Goal: Transaction & Acquisition: Download file/media

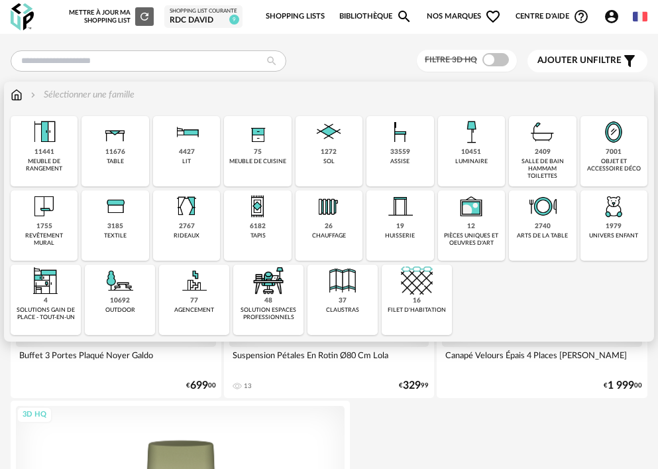
click at [121, 145] on img at bounding box center [115, 132] width 32 height 32
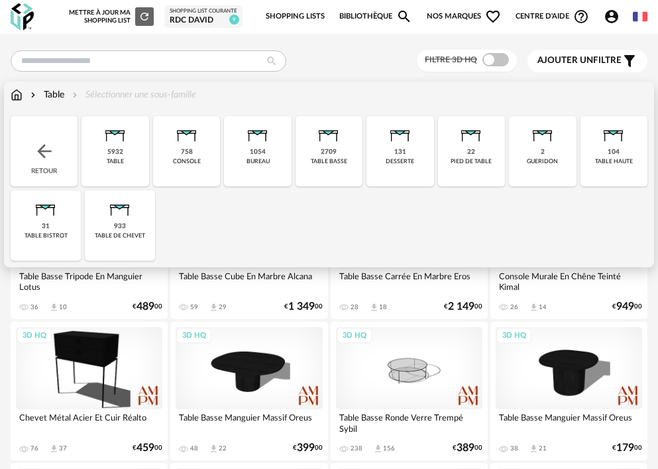
click at [125, 152] on div "5932 table" at bounding box center [115, 151] width 67 height 70
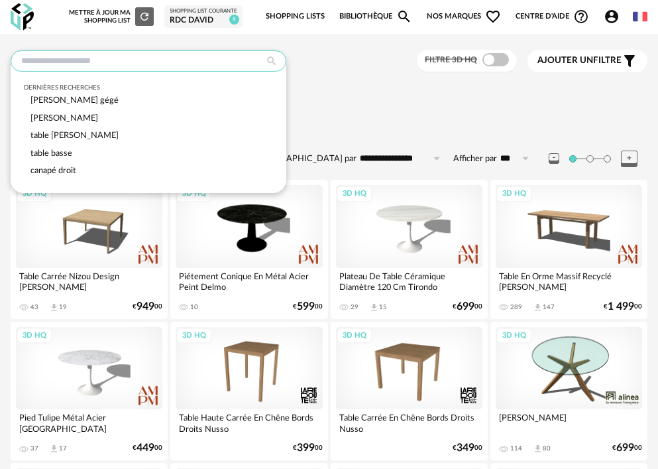
click at [104, 62] on input "text" at bounding box center [149, 60] width 276 height 21
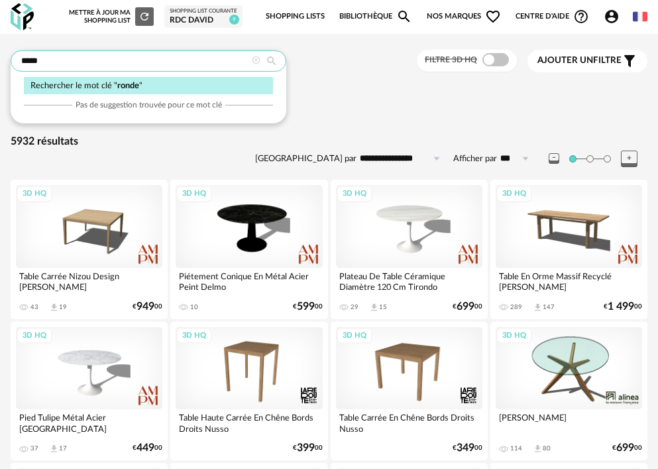
type input "*****"
type input "**********"
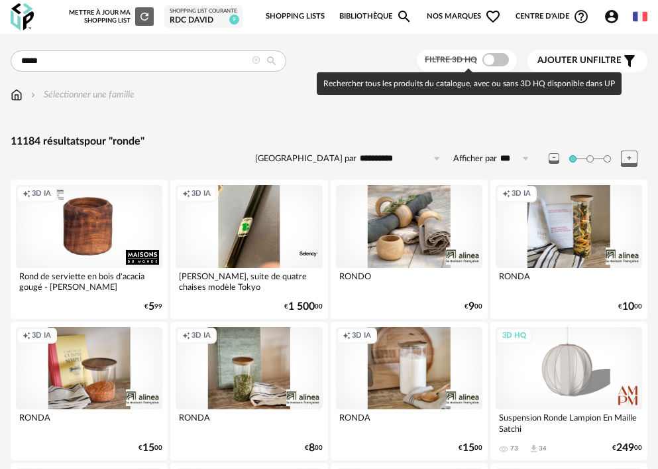
click at [495, 62] on span at bounding box center [496, 59] width 27 height 13
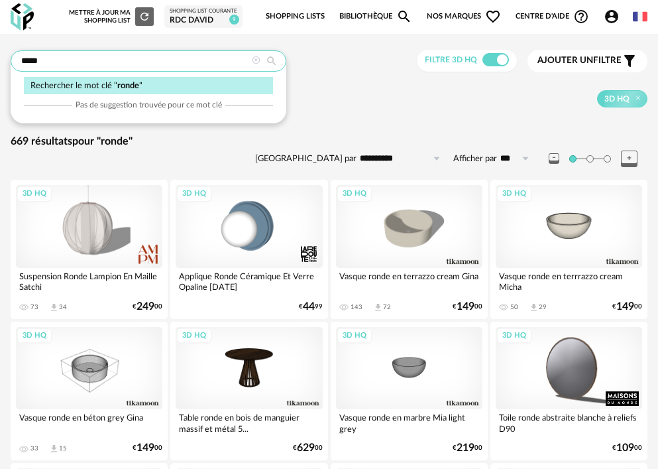
drag, startPoint x: 59, startPoint y: 58, endPoint x: -22, endPoint y: 54, distance: 81.0
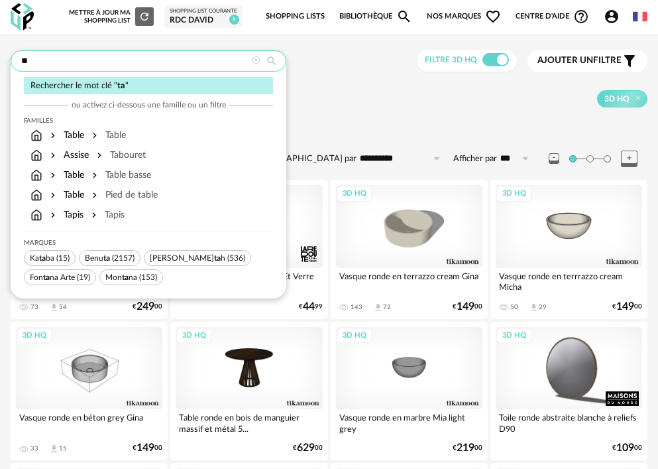
type input "*"
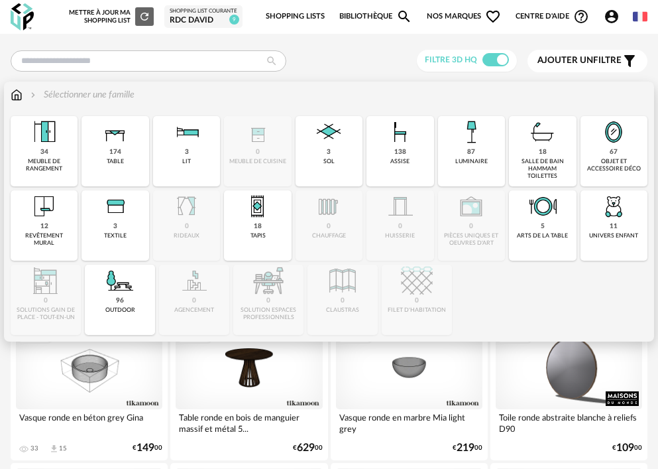
click at [127, 96] on div "Sélectionner une famille" at bounding box center [81, 94] width 107 height 13
click at [125, 146] on img at bounding box center [115, 132] width 32 height 32
type input "*****"
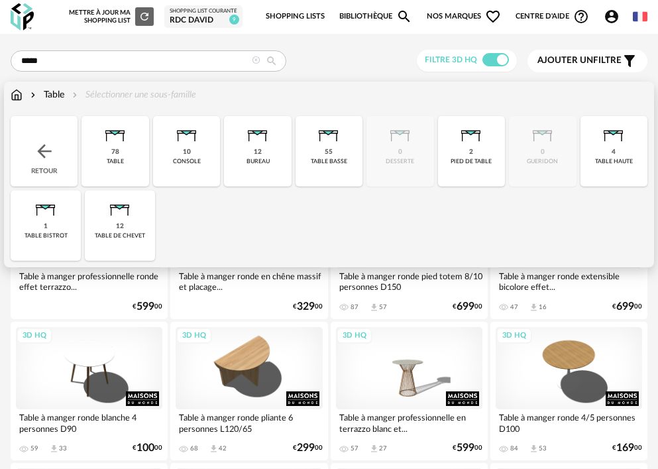
click at [127, 147] on img at bounding box center [115, 132] width 32 height 32
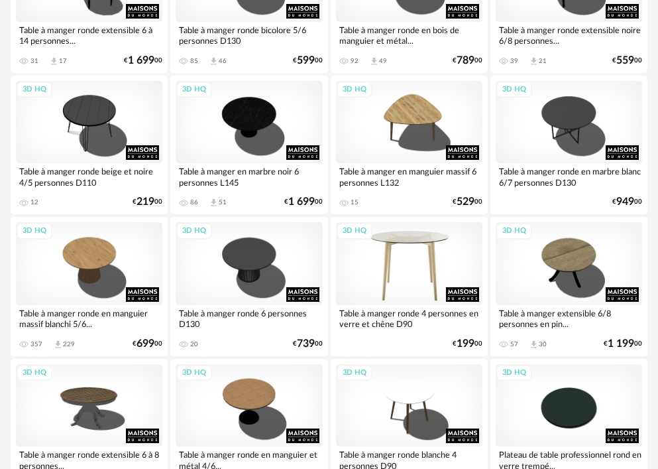
scroll to position [530, 0]
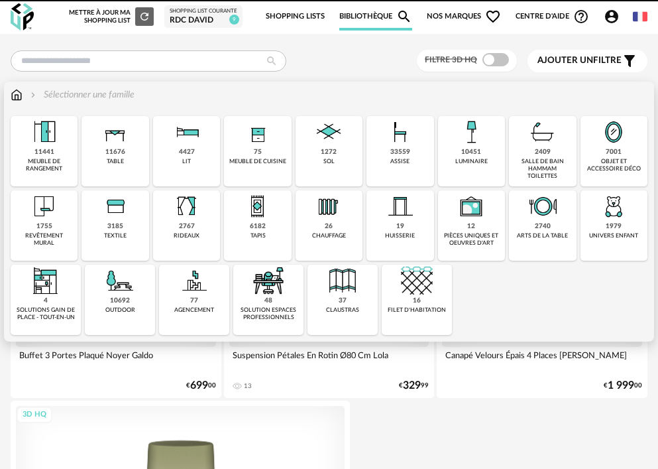
click at [131, 147] on img at bounding box center [115, 132] width 32 height 32
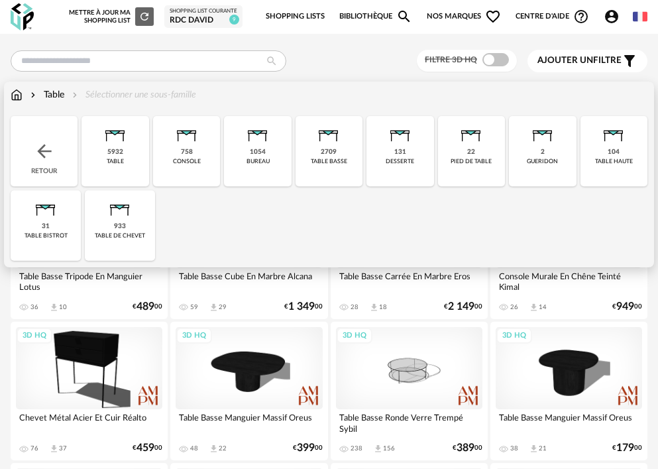
click at [126, 141] on img at bounding box center [115, 132] width 32 height 32
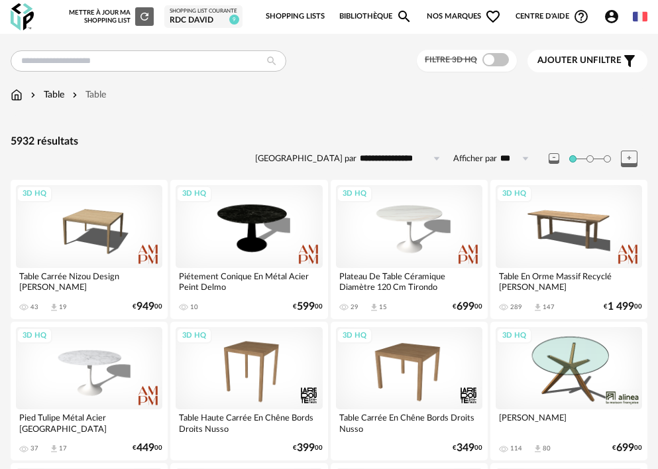
click at [571, 64] on span "Ajouter un" at bounding box center [566, 60] width 56 height 9
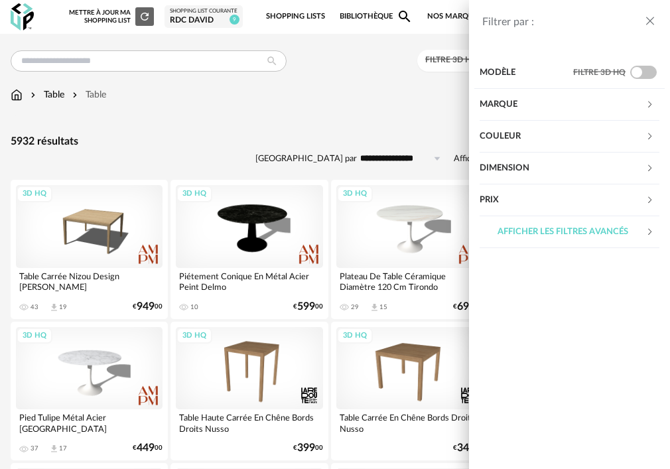
click at [515, 105] on div "Marque" at bounding box center [562, 105] width 166 height 32
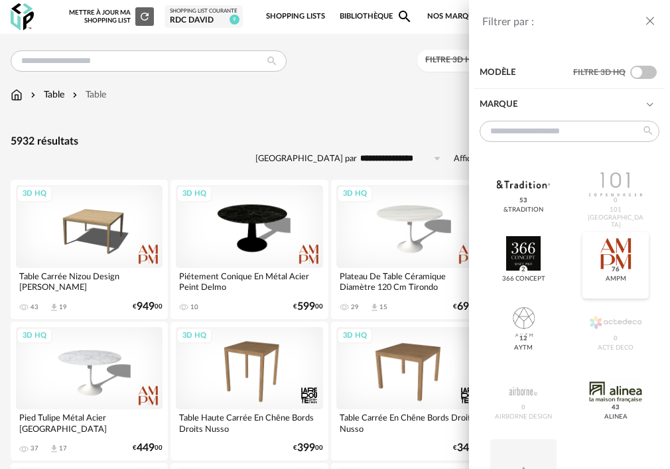
click at [613, 251] on div at bounding box center [615, 253] width 52 height 34
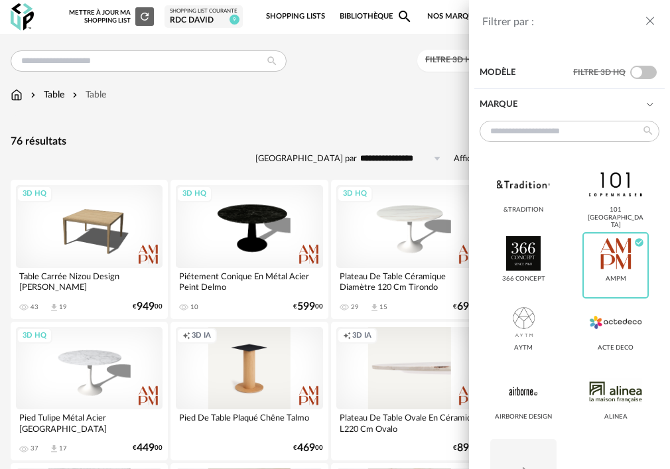
click at [245, 115] on div "Filtrer par : Modèle Filtre 3D HQ Marque &tradition 101 Copenhagen 366 Concept …" at bounding box center [335, 234] width 670 height 469
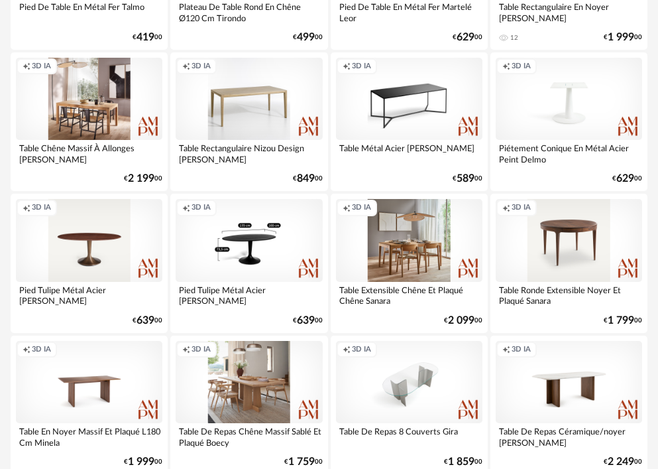
scroll to position [1326, 0]
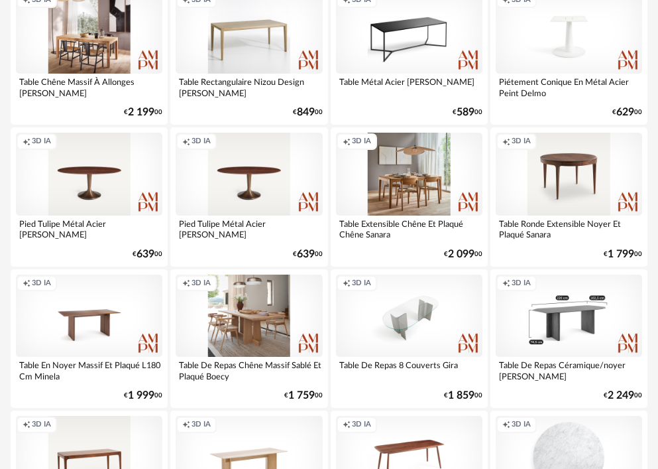
click at [562, 310] on div "Creation icon 3D IA" at bounding box center [569, 315] width 147 height 82
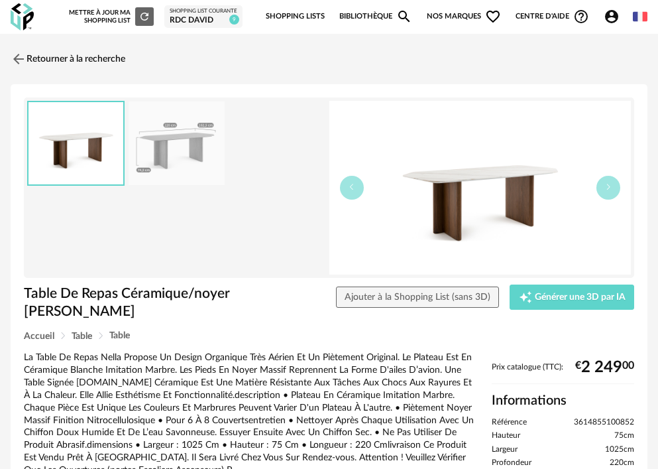
click at [183, 133] on img at bounding box center [177, 143] width 96 height 84
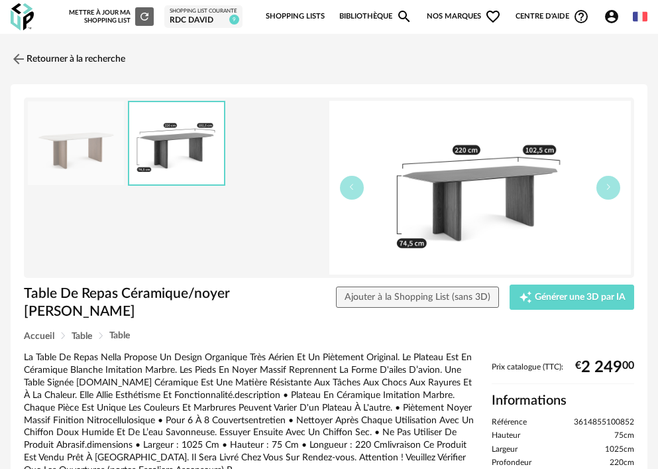
click at [74, 148] on img at bounding box center [76, 143] width 96 height 84
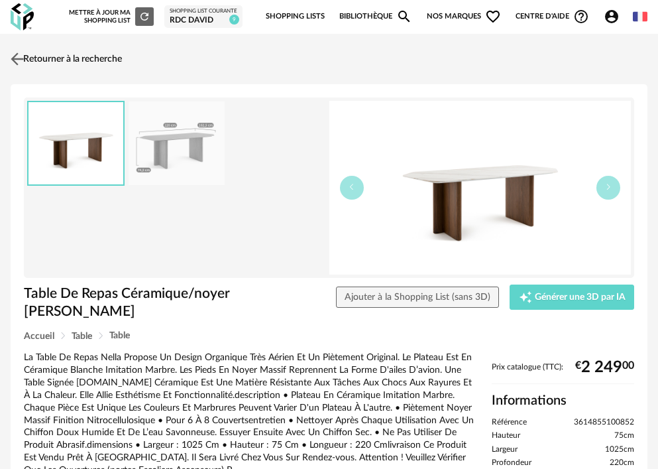
click at [32, 58] on link "Retourner à la recherche" at bounding box center [64, 58] width 115 height 29
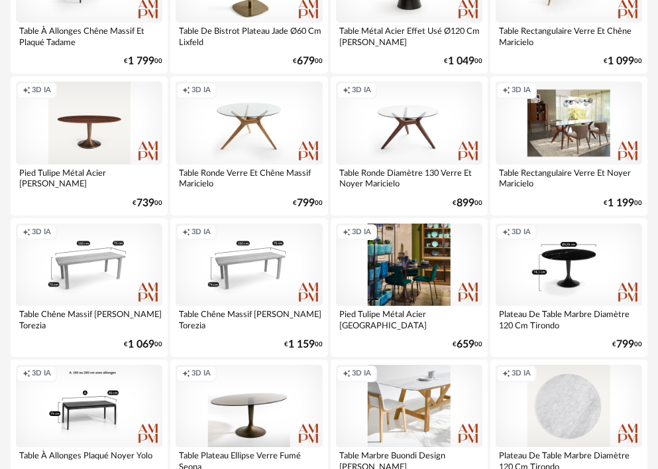
scroll to position [2185, 0]
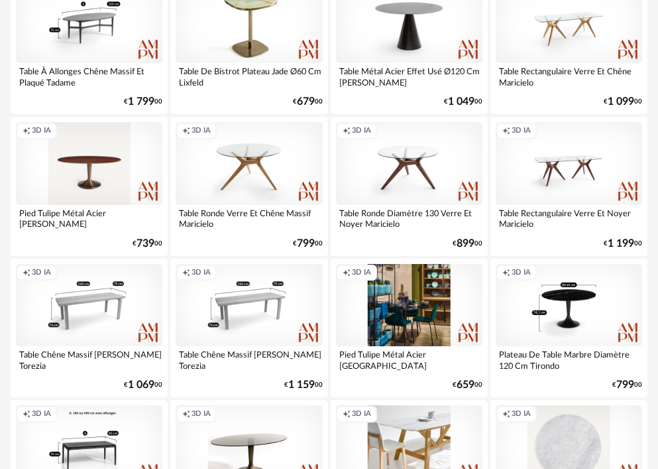
click at [532, 188] on div "Creation icon 3D IA" at bounding box center [569, 163] width 147 height 82
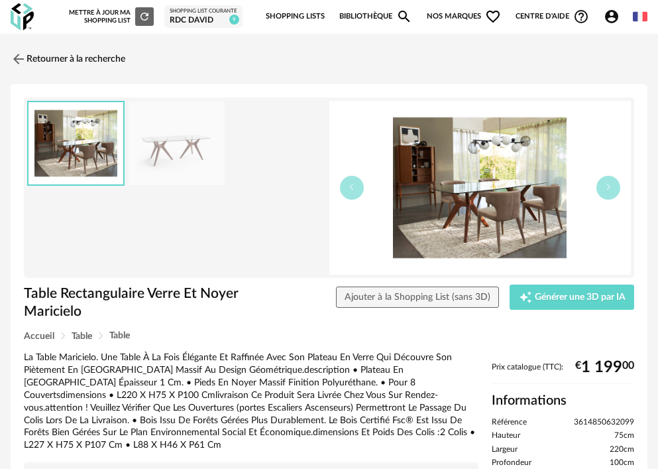
click at [169, 141] on img at bounding box center [177, 143] width 96 height 84
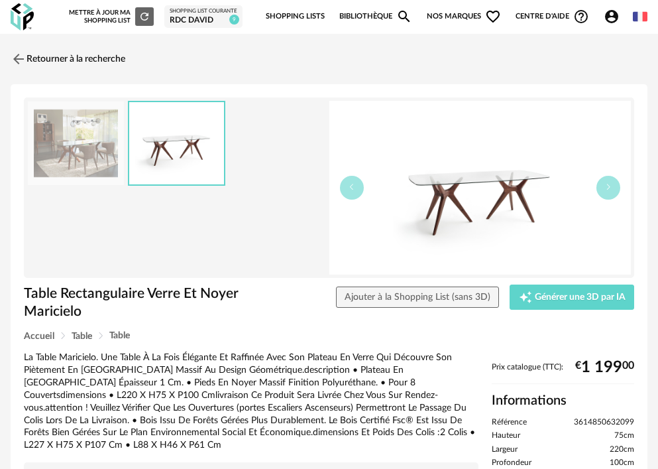
click at [86, 143] on img at bounding box center [76, 143] width 96 height 84
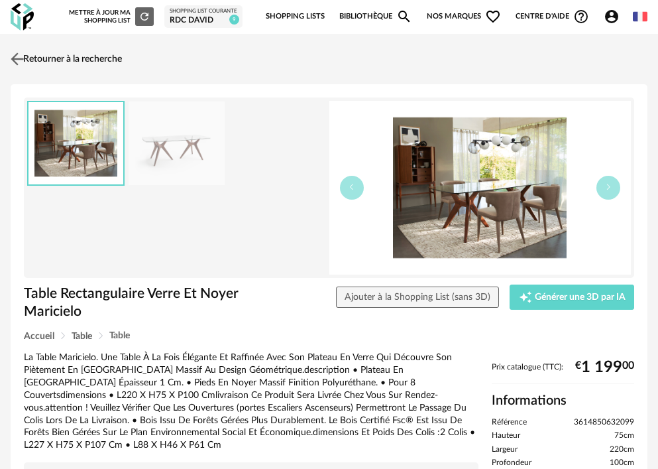
click at [27, 57] on img at bounding box center [17, 58] width 19 height 19
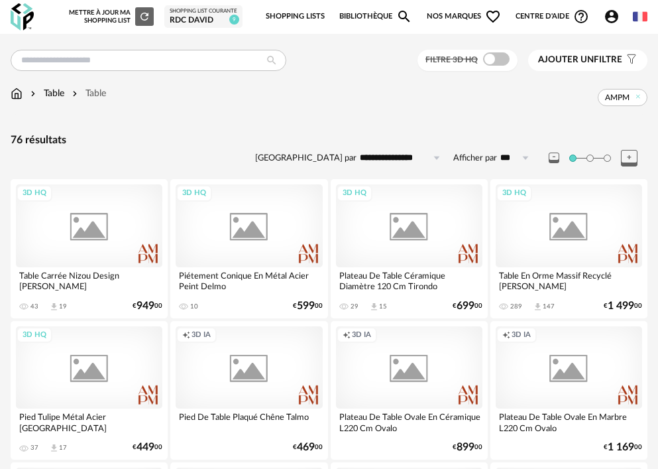
scroll to position [2185, 0]
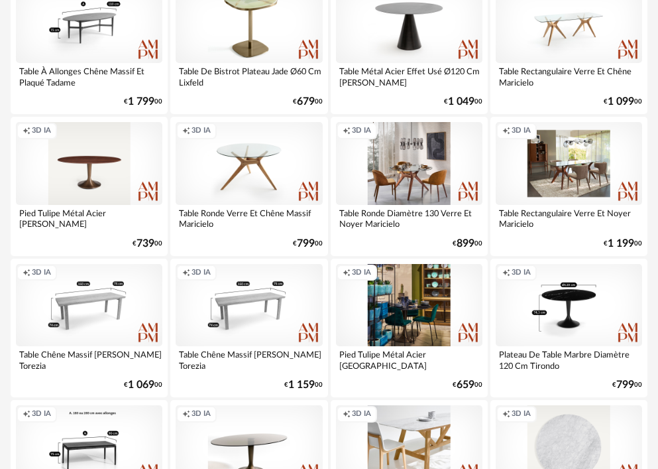
click at [379, 183] on div "Creation icon 3D IA" at bounding box center [409, 163] width 147 height 82
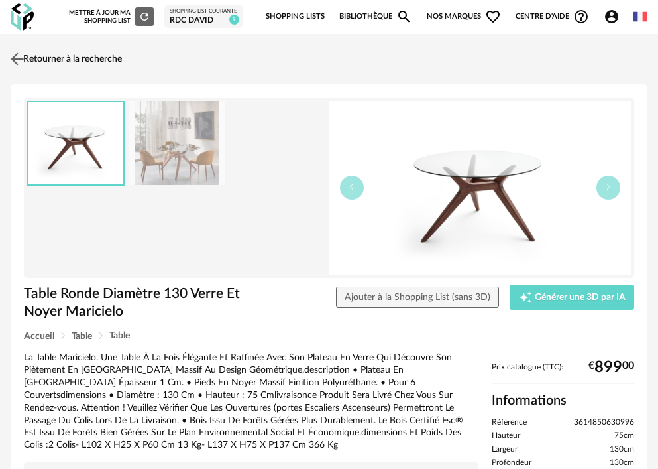
click at [98, 60] on link "Retourner à la recherche" at bounding box center [64, 58] width 115 height 29
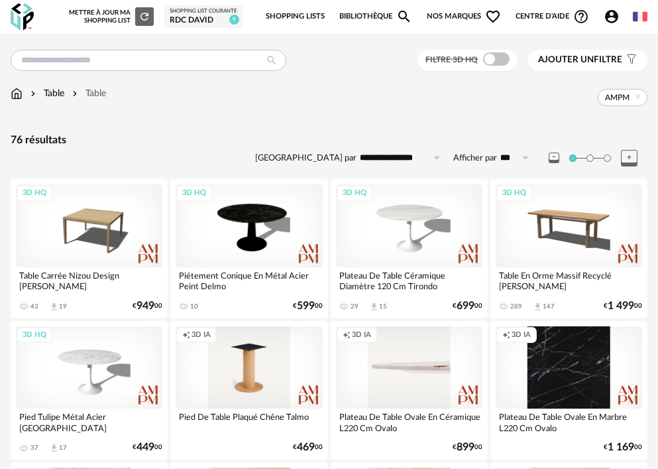
click at [386, 15] on link "Bibliothèque Magnify icon" at bounding box center [375, 17] width 73 height 28
click at [613, 25] on icon "Account Circle icon" at bounding box center [612, 17] width 16 height 16
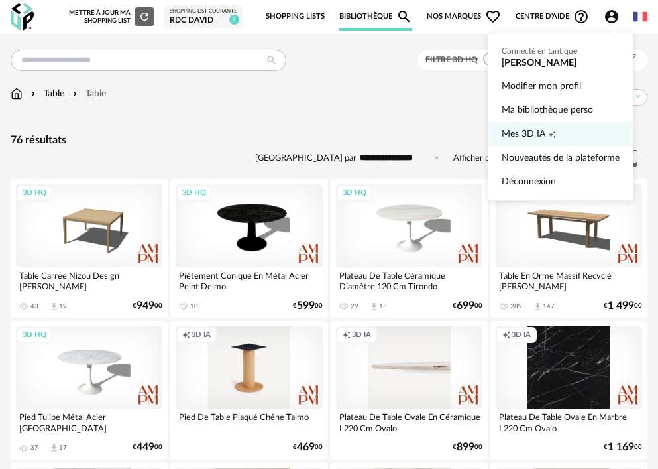
click at [548, 129] on span "Creation icon" at bounding box center [552, 134] width 8 height 24
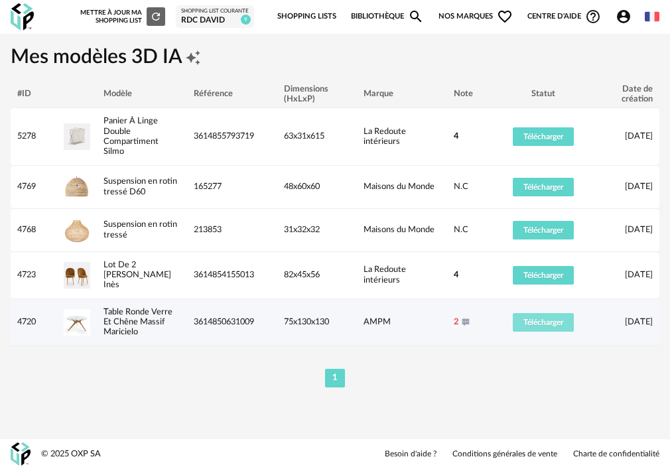
click at [531, 318] on span "Télécharger" at bounding box center [543, 322] width 40 height 8
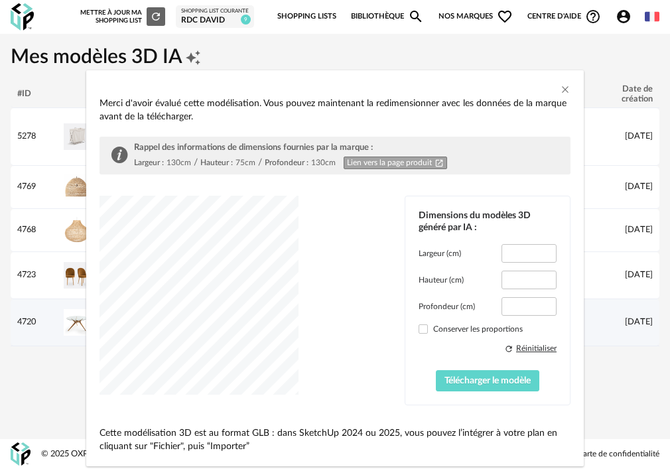
type input "*****"
type input "****"
type input "*****"
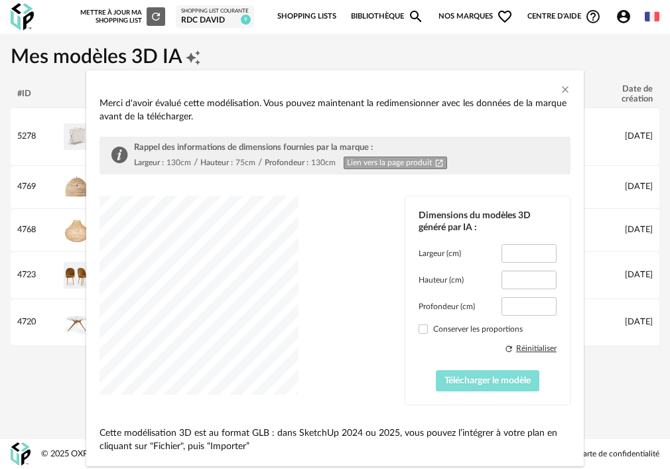
click at [487, 383] on span "Télécharger le modèle" at bounding box center [487, 380] width 86 height 9
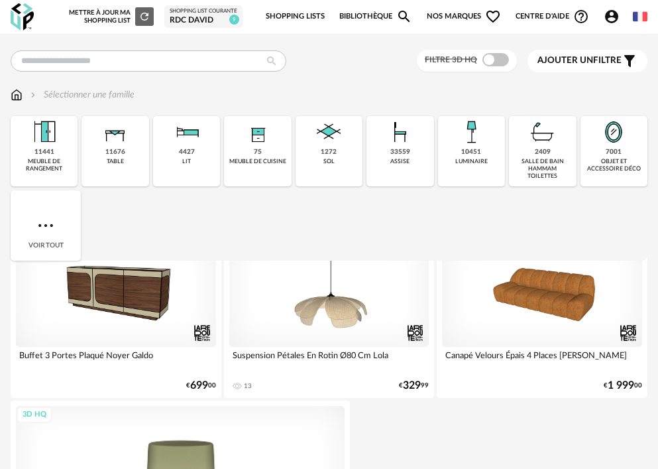
click at [613, 15] on icon "Account Circle icon" at bounding box center [612, 17] width 16 height 16
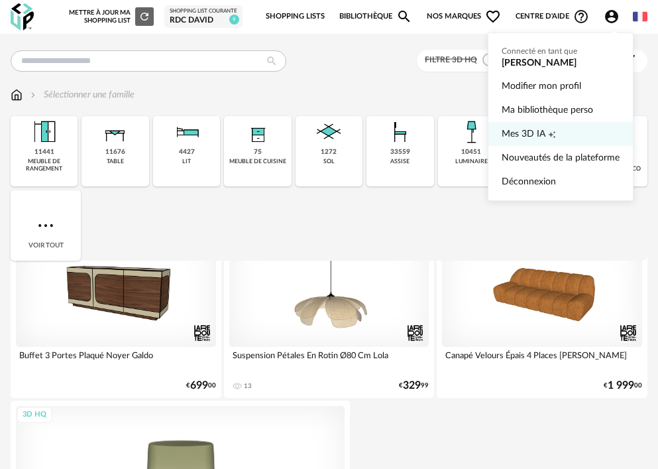
click at [550, 137] on icon "Creation icon" at bounding box center [552, 135] width 8 height 8
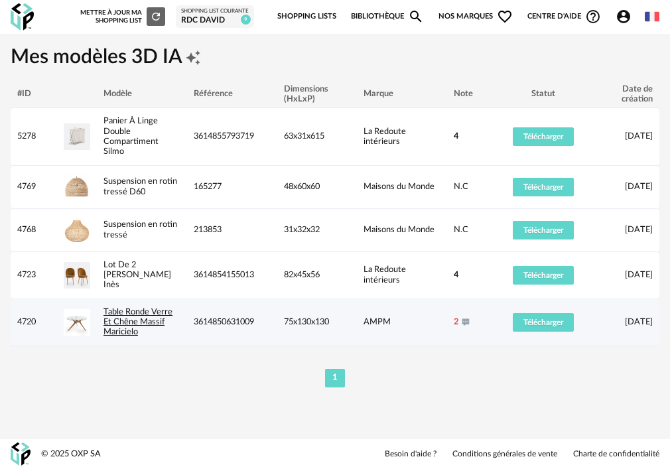
click at [133, 308] on link "Table Ronde Verre Et Chêne Massif Maricielo" at bounding box center [137, 322] width 69 height 29
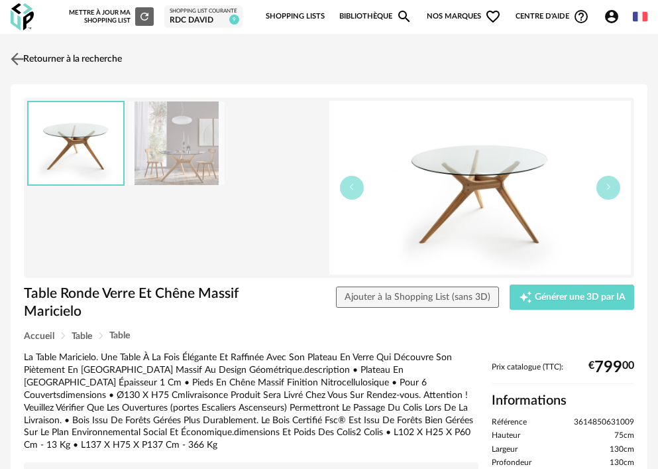
click at [34, 60] on link "Retourner à la recherche" at bounding box center [64, 58] width 115 height 29
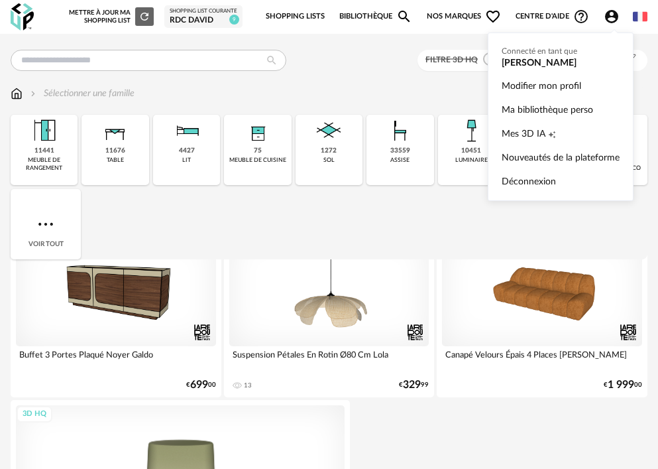
click at [609, 19] on icon "Account Circle icon" at bounding box center [612, 17] width 16 height 16
click at [534, 137] on span "Mes 3D IA" at bounding box center [524, 134] width 44 height 24
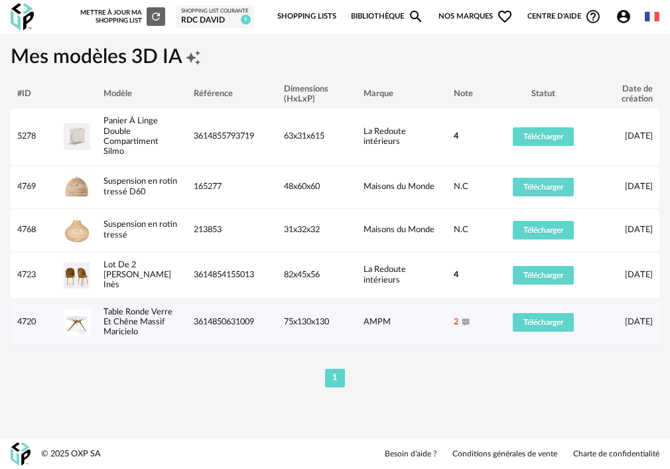
click at [375, 317] on div "AMPM" at bounding box center [402, 322] width 90 height 10
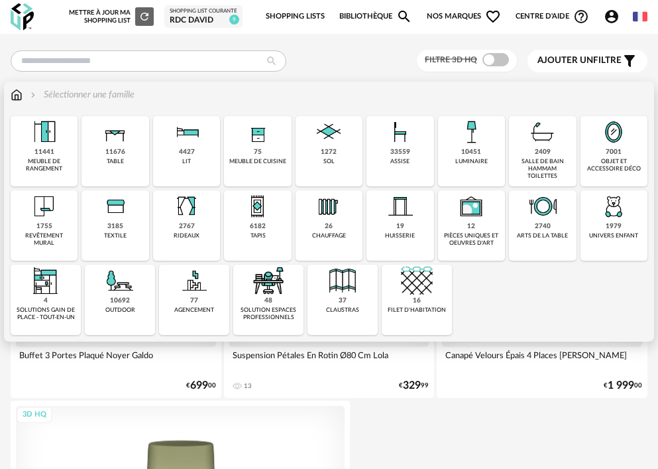
click at [110, 140] on img at bounding box center [115, 132] width 32 height 32
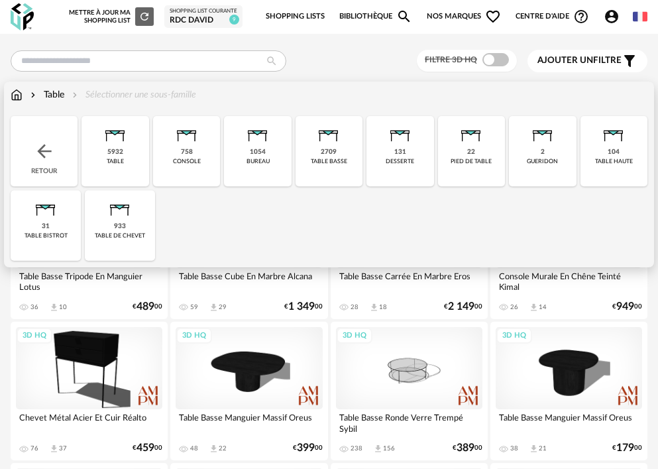
click at [127, 158] on div "5932 table" at bounding box center [115, 151] width 67 height 70
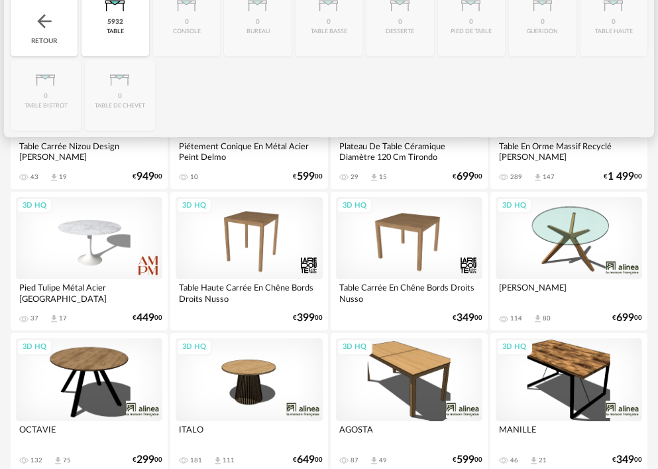
scroll to position [133, 0]
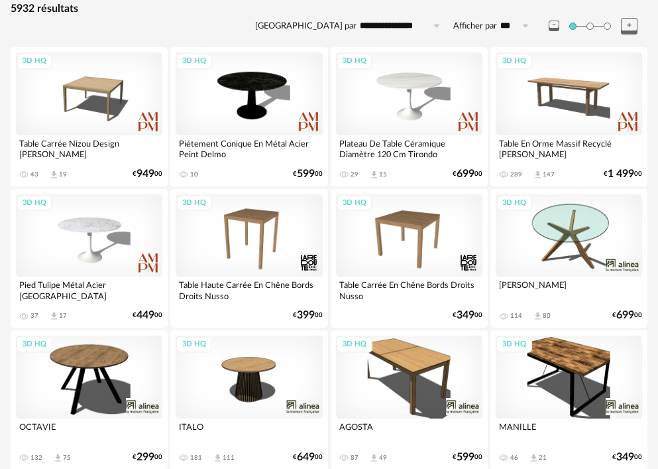
click at [579, 231] on div "3D HQ" at bounding box center [569, 235] width 147 height 82
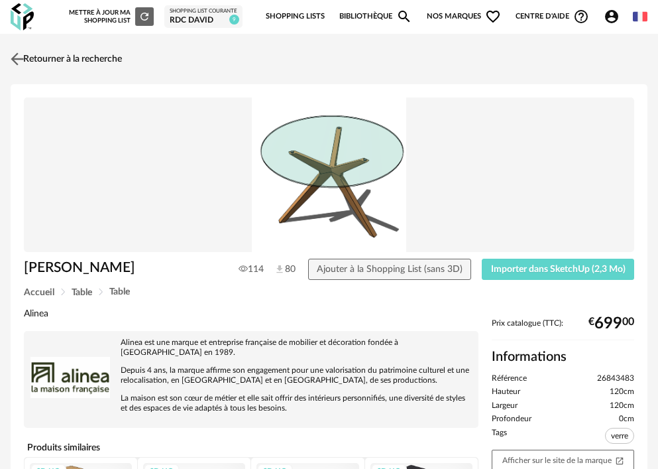
click at [58, 58] on link "Retourner à la recherche" at bounding box center [64, 58] width 115 height 29
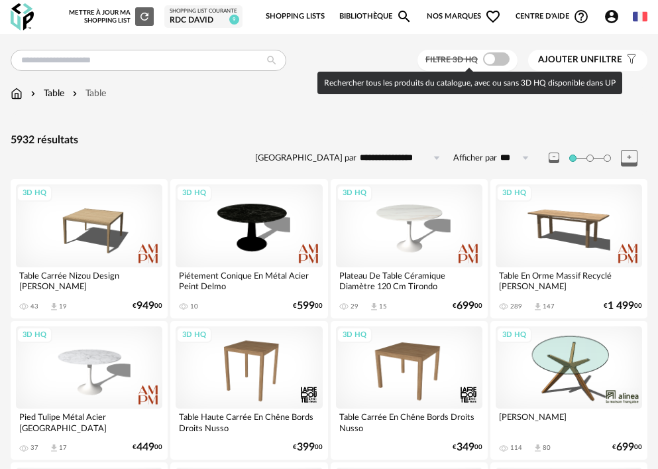
click at [503, 60] on span at bounding box center [496, 58] width 27 height 13
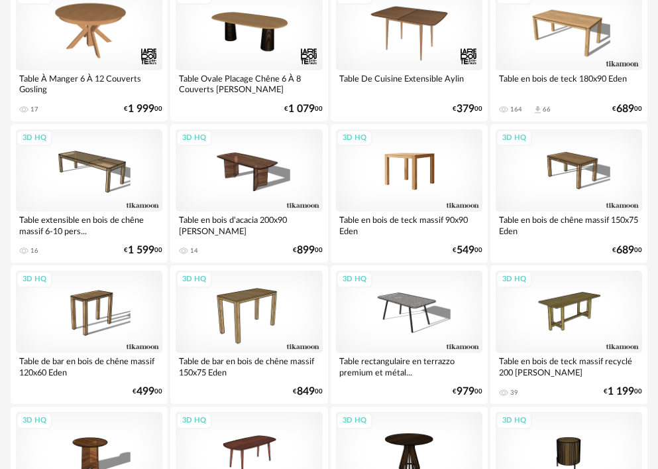
scroll to position [796, 0]
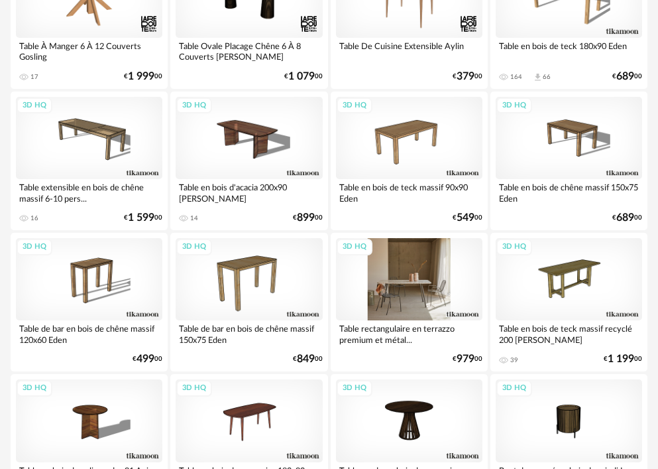
click at [396, 286] on div "3D HQ" at bounding box center [409, 279] width 147 height 82
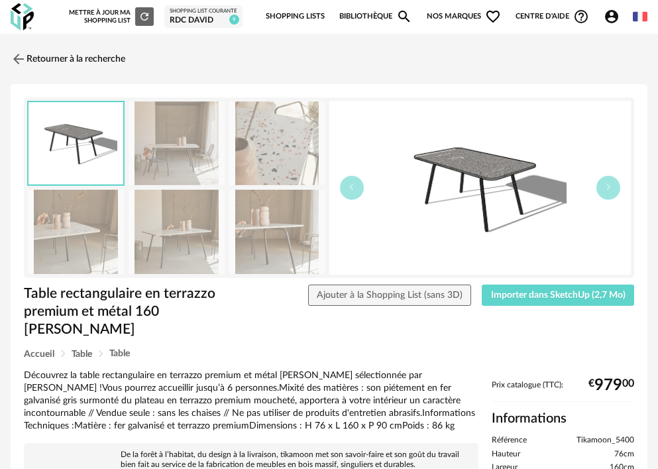
click at [178, 153] on img at bounding box center [177, 143] width 96 height 84
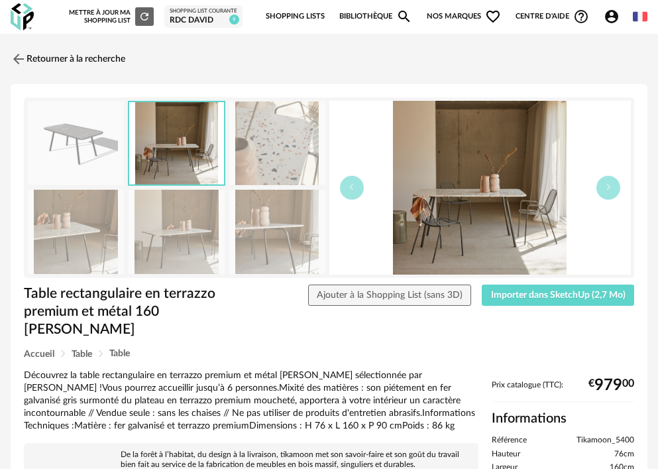
click at [255, 149] on img at bounding box center [277, 143] width 96 height 84
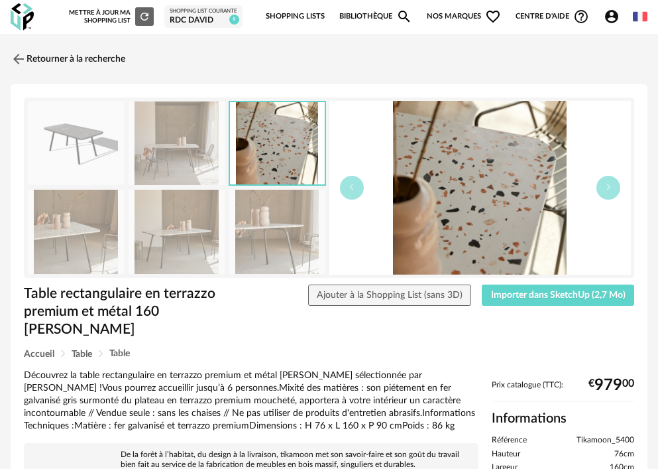
click at [254, 230] on img at bounding box center [277, 232] width 96 height 84
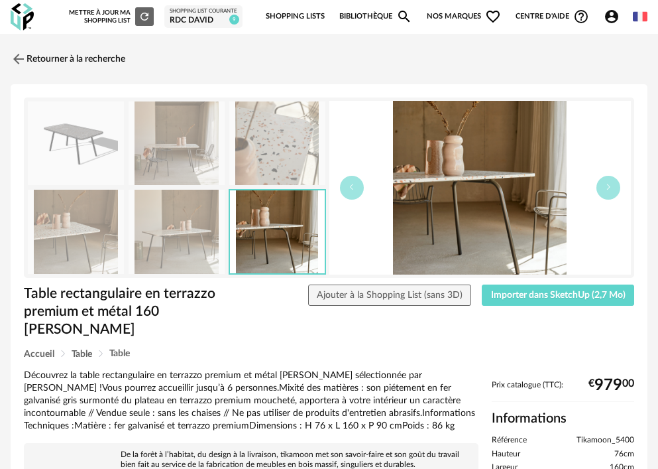
click at [200, 234] on img at bounding box center [177, 232] width 96 height 84
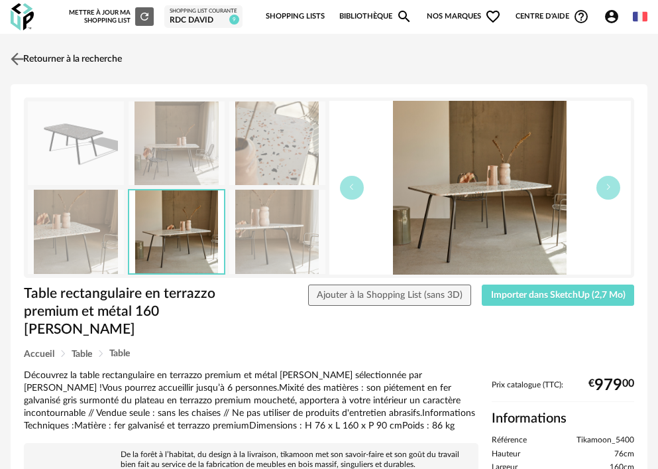
click at [16, 58] on img at bounding box center [17, 58] width 19 height 19
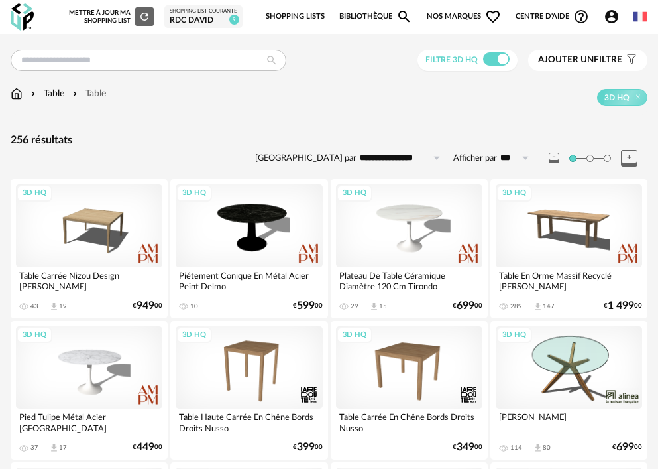
drag, startPoint x: 576, startPoint y: 59, endPoint x: 582, endPoint y: 68, distance: 11.0
click at [582, 68] on button "Ajouter un filtre s Filter icon" at bounding box center [587, 60] width 119 height 21
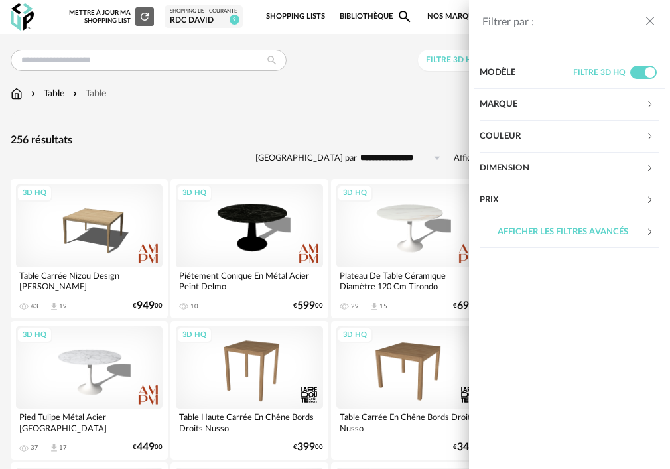
click at [519, 134] on div "Couleur" at bounding box center [562, 137] width 166 height 32
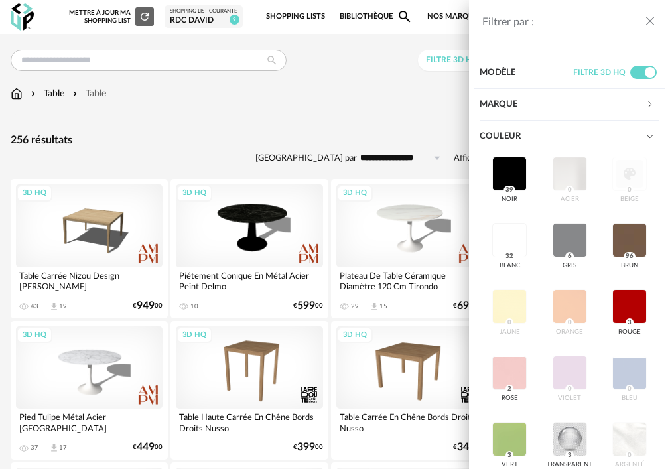
click at [447, 57] on div "Filtrer par : Modèle Filtre 3D HQ Marque &tradition 0 101 Copenhagen 0 366 Conc…" at bounding box center [335, 234] width 670 height 469
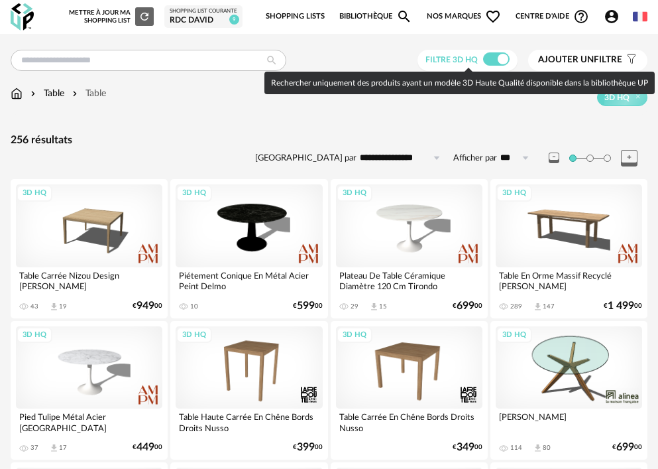
click at [491, 56] on span at bounding box center [496, 58] width 27 height 13
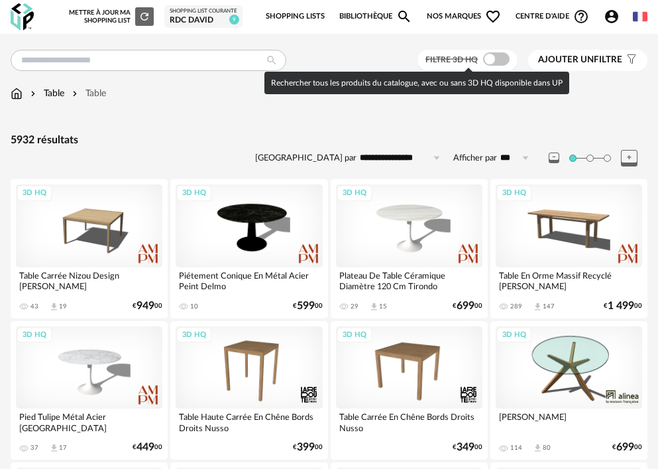
click at [570, 54] on span "Ajouter un filtre" at bounding box center [580, 59] width 84 height 11
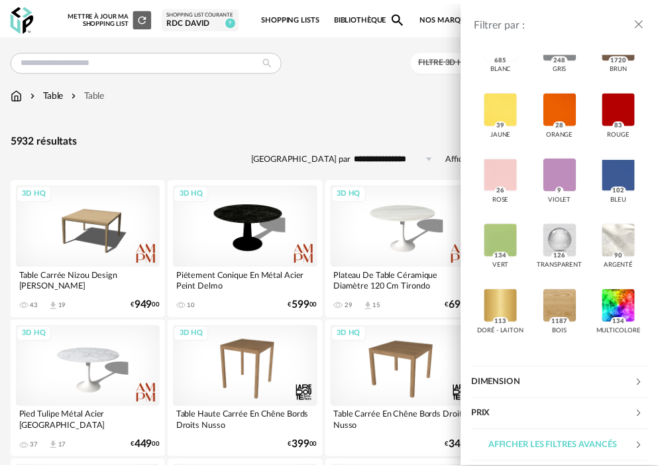
scroll to position [265, 0]
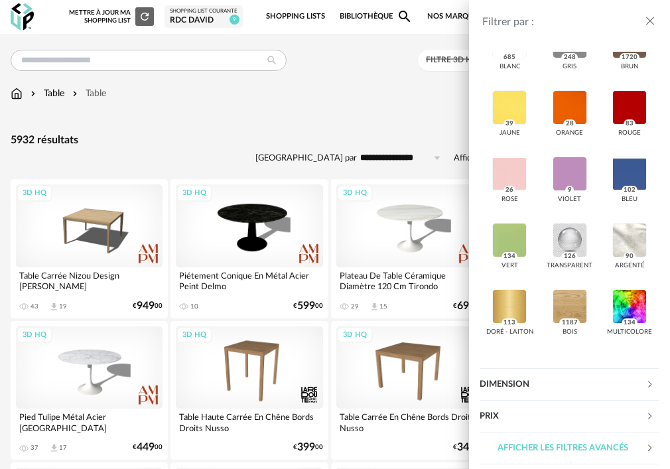
click at [453, 60] on div "Filtrer par : Modèle Filtre 3D HQ Marque &tradition 53 101 Copenhagen 0 366 Con…" at bounding box center [335, 234] width 670 height 469
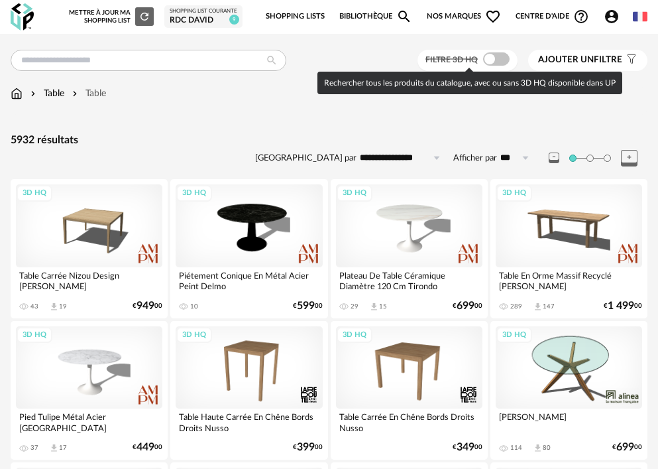
click at [497, 61] on span at bounding box center [496, 58] width 27 height 13
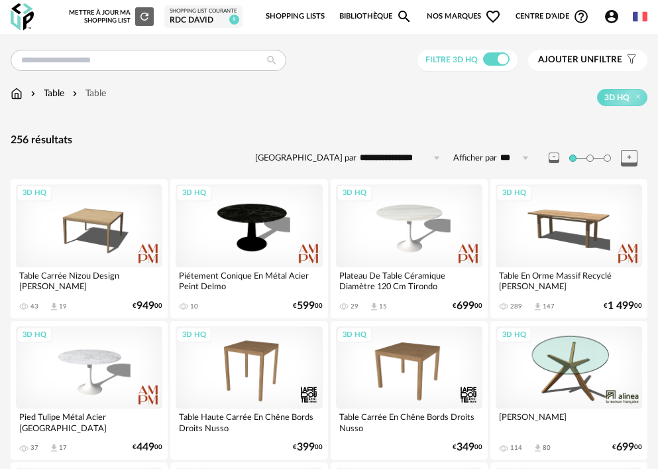
click at [581, 59] on span "Ajouter un" at bounding box center [566, 59] width 56 height 9
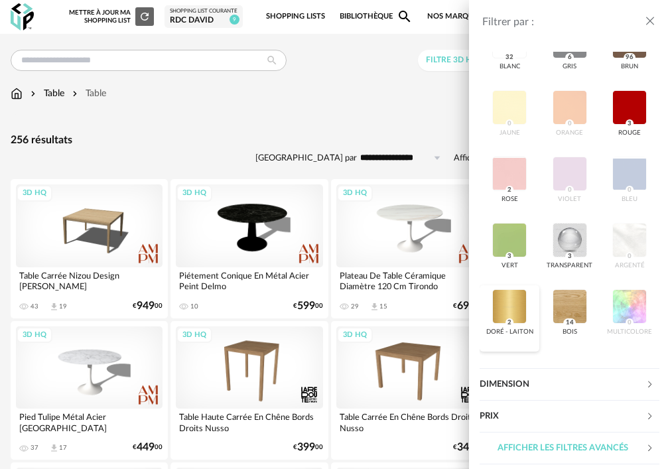
click at [526, 324] on div at bounding box center [509, 306] width 34 height 34
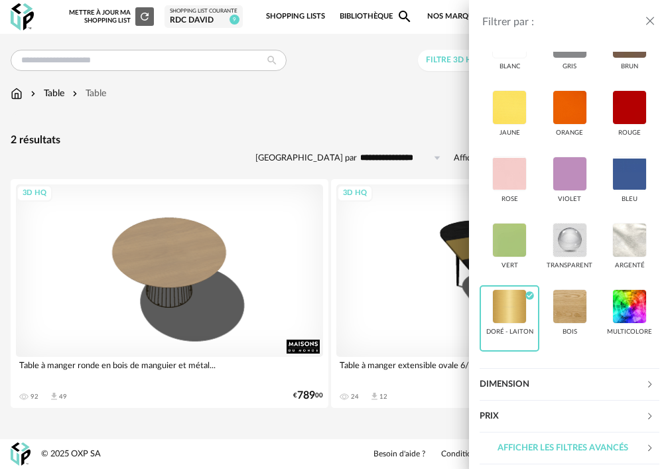
click at [202, 268] on div "Filtrer par : Modèle Filtre 3D HQ Marque &tradition 0 101 Copenhagen 0 366 Conc…" at bounding box center [335, 234] width 670 height 469
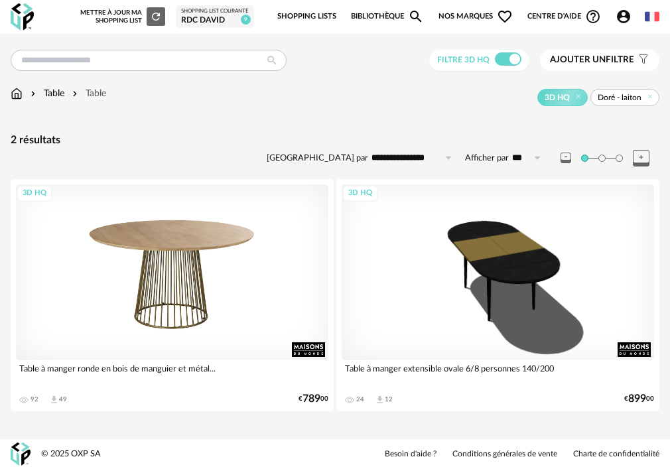
click at [227, 251] on div "3D HQ" at bounding box center [172, 272] width 312 height 176
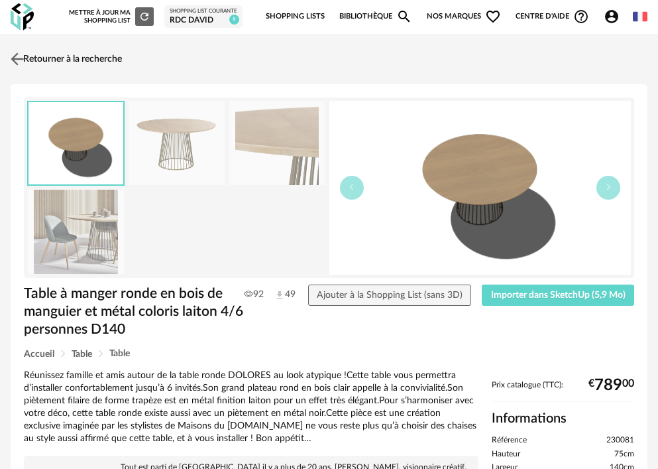
click at [44, 55] on link "Retourner à la recherche" at bounding box center [64, 58] width 115 height 29
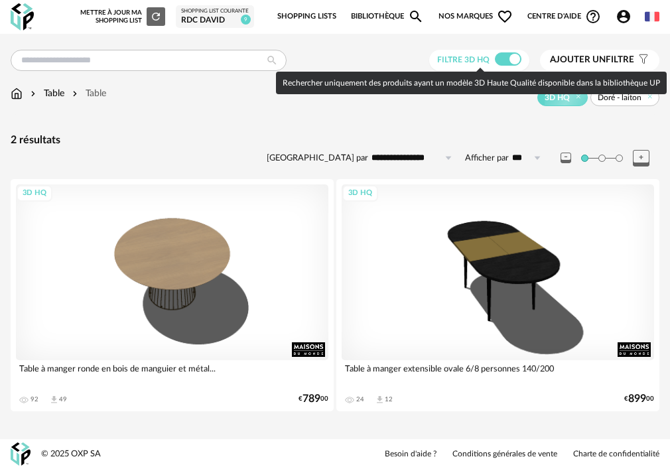
click at [505, 59] on span at bounding box center [508, 58] width 27 height 13
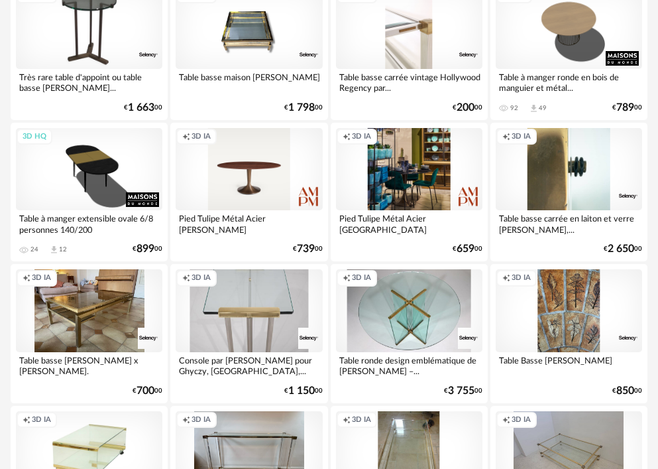
scroll to position [199, 0]
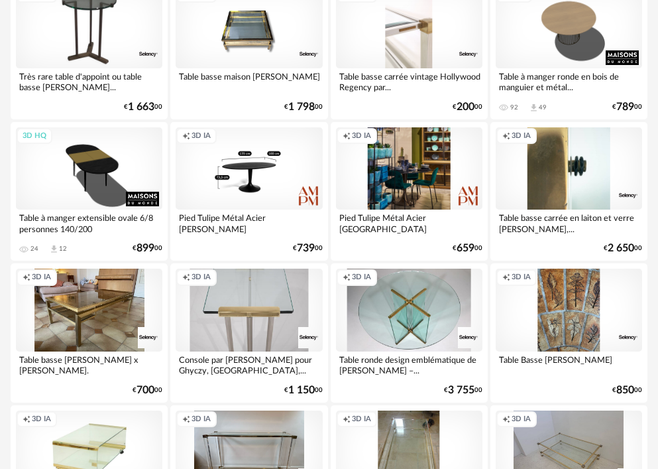
click at [243, 188] on div "Creation icon 3D IA" at bounding box center [249, 168] width 147 height 82
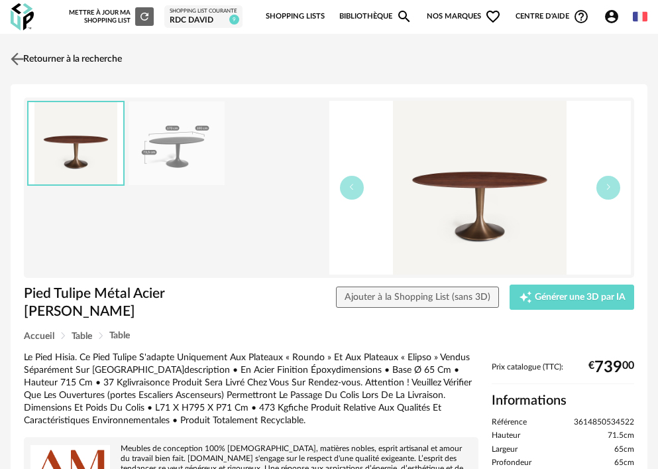
click at [102, 58] on link "Retourner à la recherche" at bounding box center [64, 58] width 115 height 29
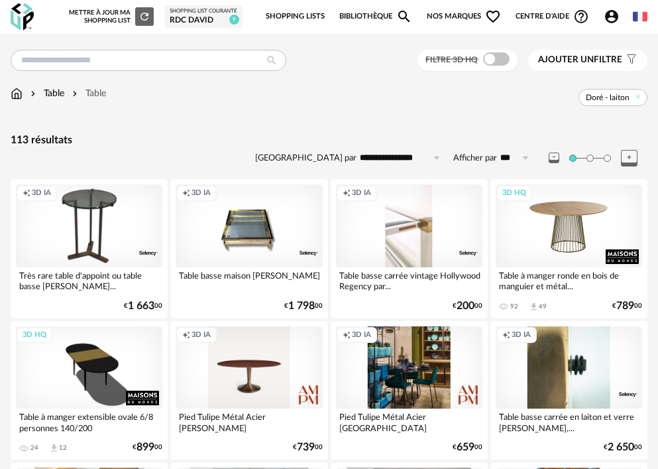
click at [535, 235] on div "3D HQ" at bounding box center [569, 225] width 147 height 82
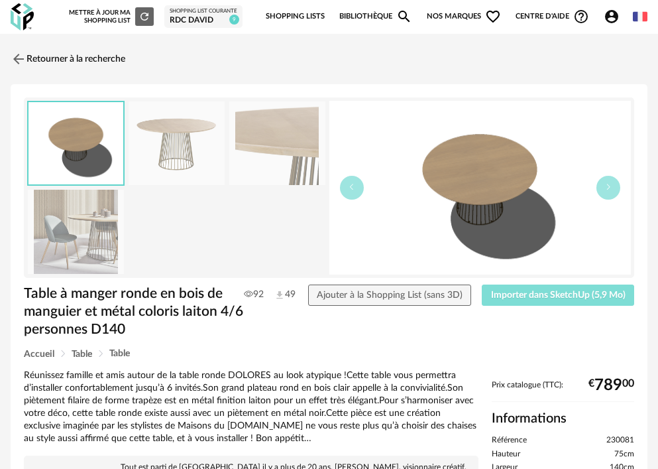
click at [532, 290] on span "Importer dans SketchUp (5,9 Mo)" at bounding box center [558, 294] width 135 height 9
